Goal: Navigation & Orientation: Find specific page/section

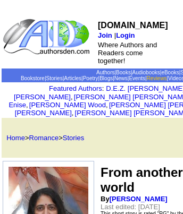
click at [167, 75] on link "Reviews" at bounding box center [157, 78] width 20 height 6
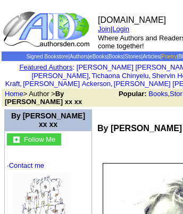
click at [175, 54] on link "Poetry" at bounding box center [169, 57] width 15 height 6
